Goal: Share content

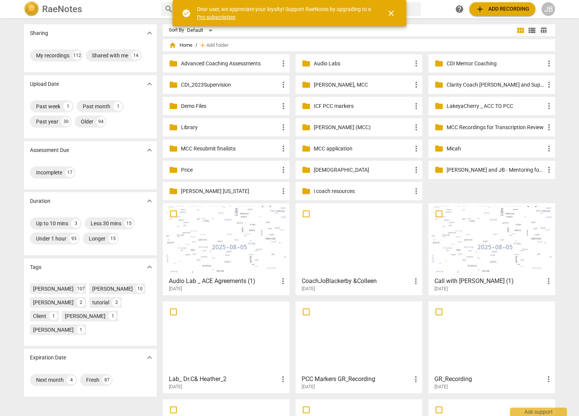
click at [314, 84] on p "[PERSON_NAME], MCC" at bounding box center [363, 85] width 98 height 8
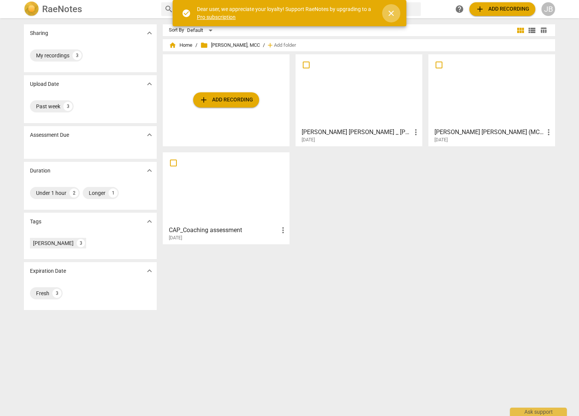
click at [395, 13] on span "close" at bounding box center [391, 13] width 9 height 9
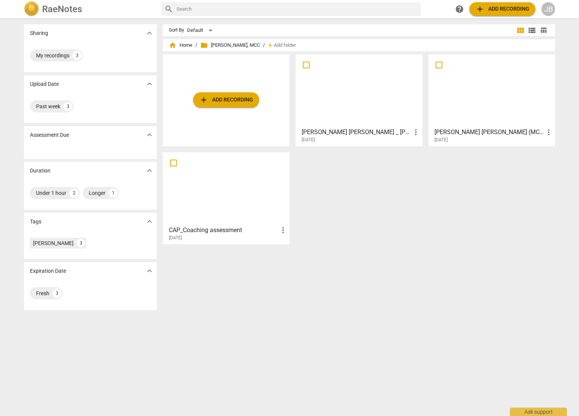
click at [239, 176] on div at bounding box center [225, 188] width 121 height 67
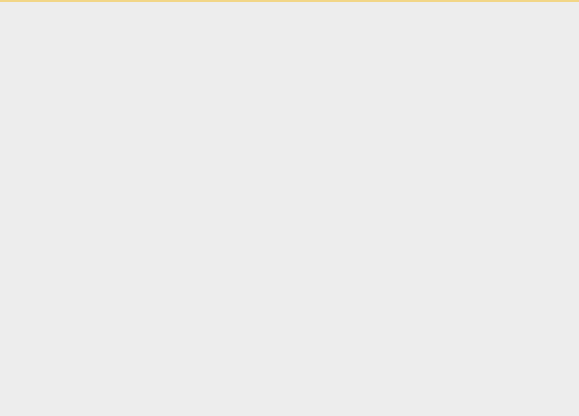
click at [239, 2] on html "Ask support" at bounding box center [289, 1] width 579 height 2
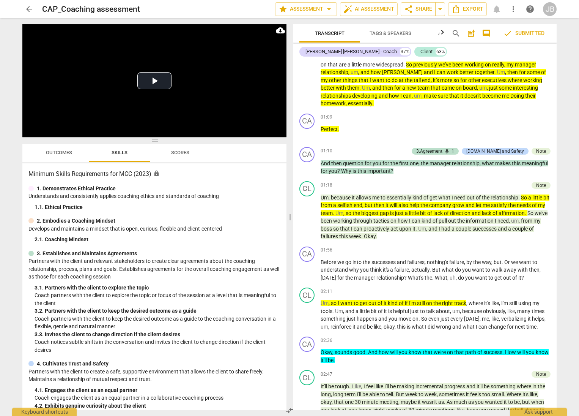
scroll to position [915, 0]
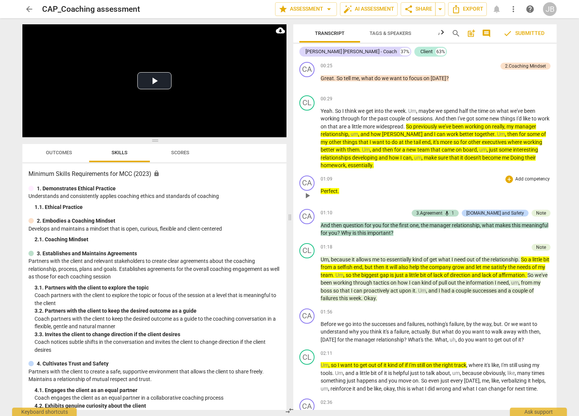
click at [378, 179] on div "01:09 + Add competency keyboard_arrow_right" at bounding box center [436, 179] width 230 height 8
click at [435, 12] on button "arrow_drop_down" at bounding box center [440, 9] width 10 height 14
click at [428, 21] on span "Copy link" at bounding box center [417, 23] width 25 height 7
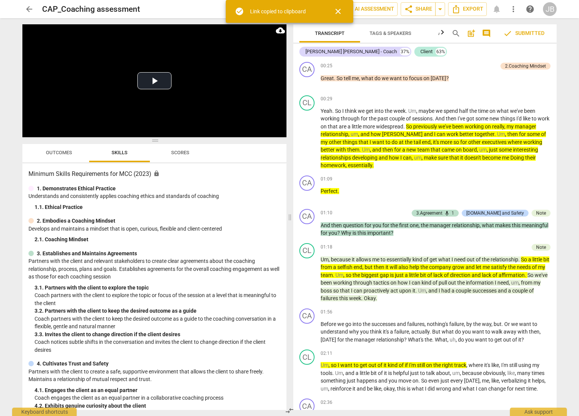
click at [0, 160] on div "arrow_back CAP_Coaching assessment edit star Assessment arrow_drop_down auto_fi…" at bounding box center [289, 208] width 579 height 416
